Goal: Task Accomplishment & Management: Manage account settings

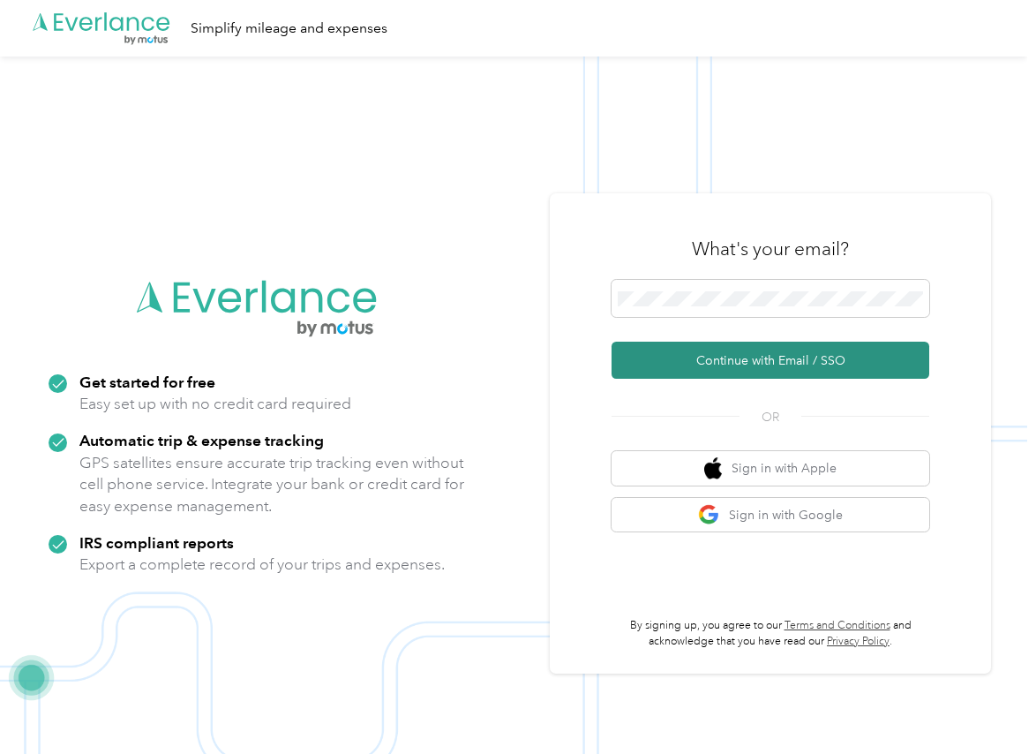
click at [671, 356] on button "Continue with Email / SSO" at bounding box center [770, 359] width 318 height 37
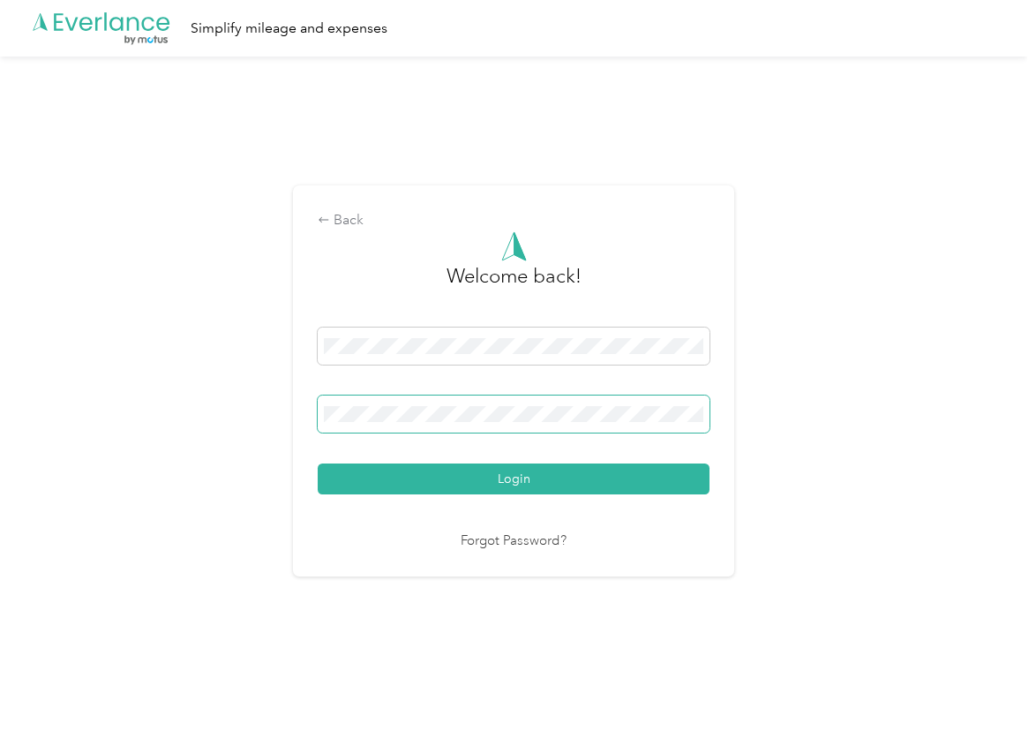
click at [421, 423] on span at bounding box center [514, 413] width 392 height 37
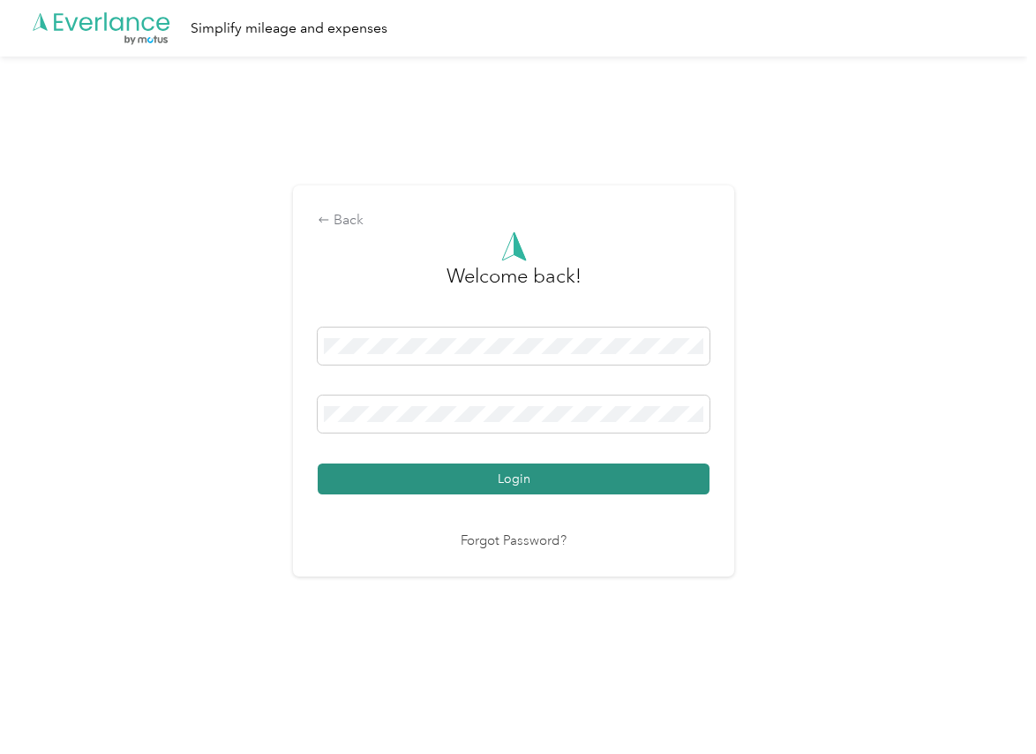
click at [363, 476] on button "Login" at bounding box center [514, 478] width 392 height 31
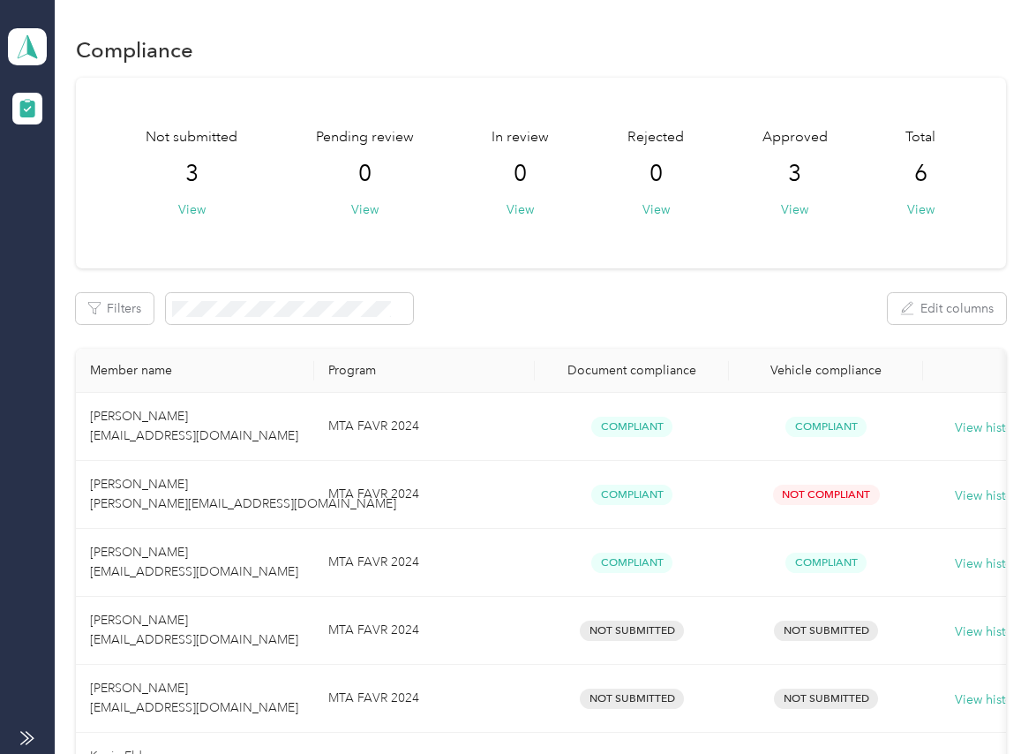
click at [532, 274] on div "Not submitted 3 View Pending review 0 View In review 0 View Rejected 0 View App…" at bounding box center [540, 468] width 929 height 780
click at [14, 36] on icon at bounding box center [27, 46] width 26 height 25
click at [64, 189] on div "Log out" at bounding box center [57, 185] width 68 height 19
